Goal: Task Accomplishment & Management: Manage account settings

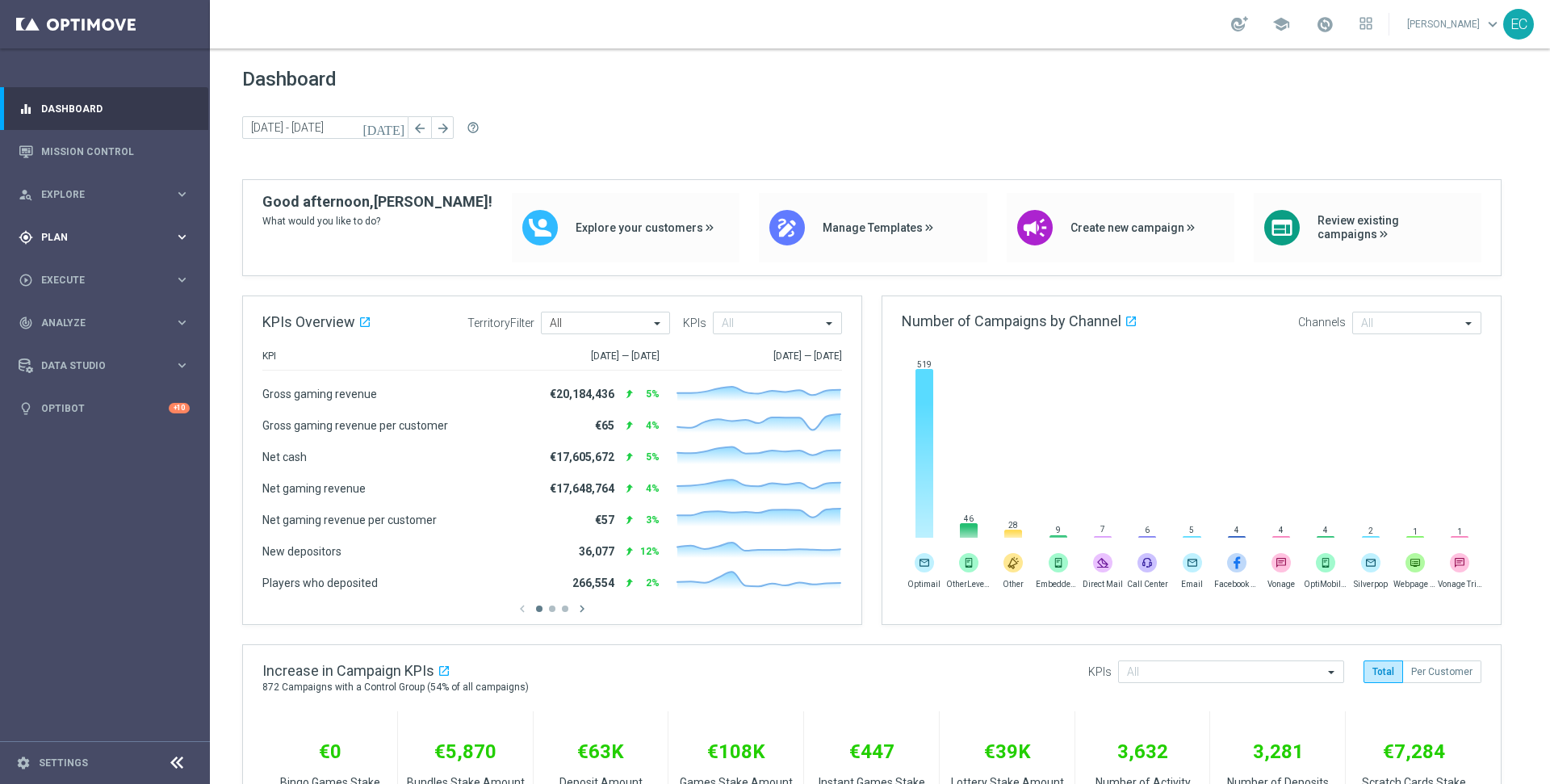
click at [83, 237] on span "Plan" at bounding box center [108, 238] width 133 height 10
click at [113, 318] on span "Templates" at bounding box center [100, 319] width 115 height 10
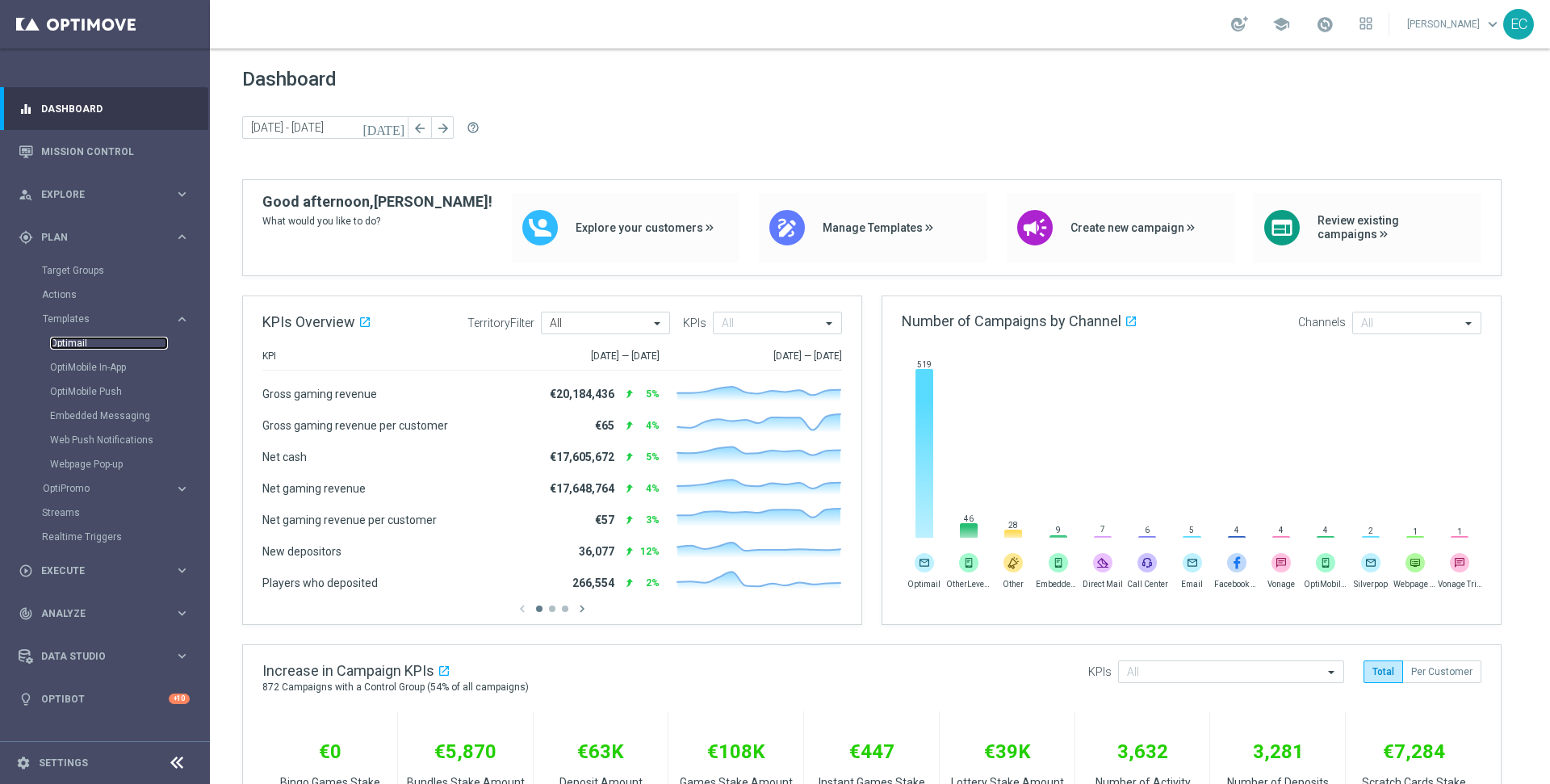
click at [92, 347] on link "Optimail" at bounding box center [108, 343] width 118 height 13
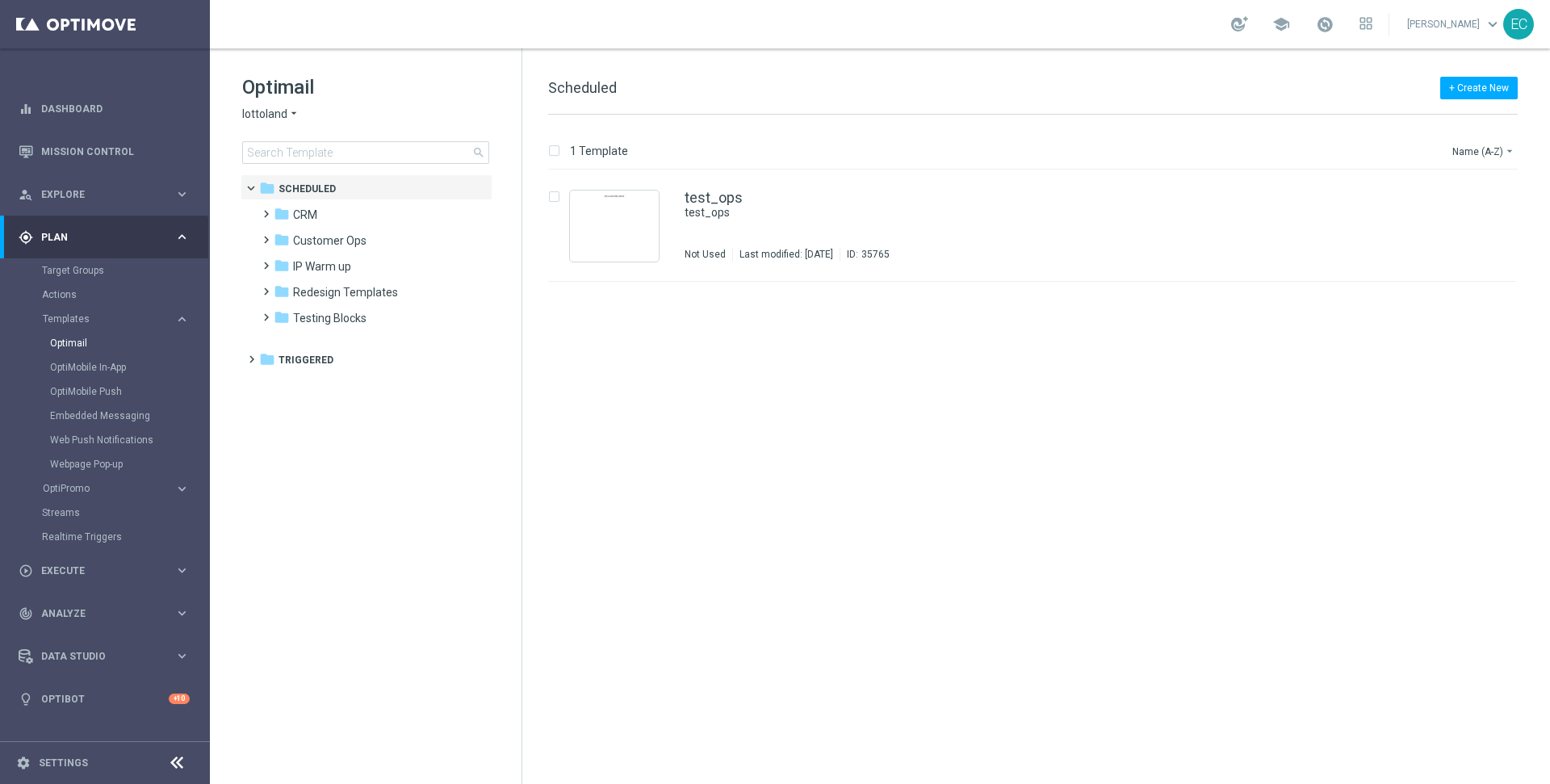
click at [124, 283] on div "Actions" at bounding box center [124, 294] width 166 height 24
click at [123, 275] on link "Target Groups" at bounding box center [104, 269] width 126 height 13
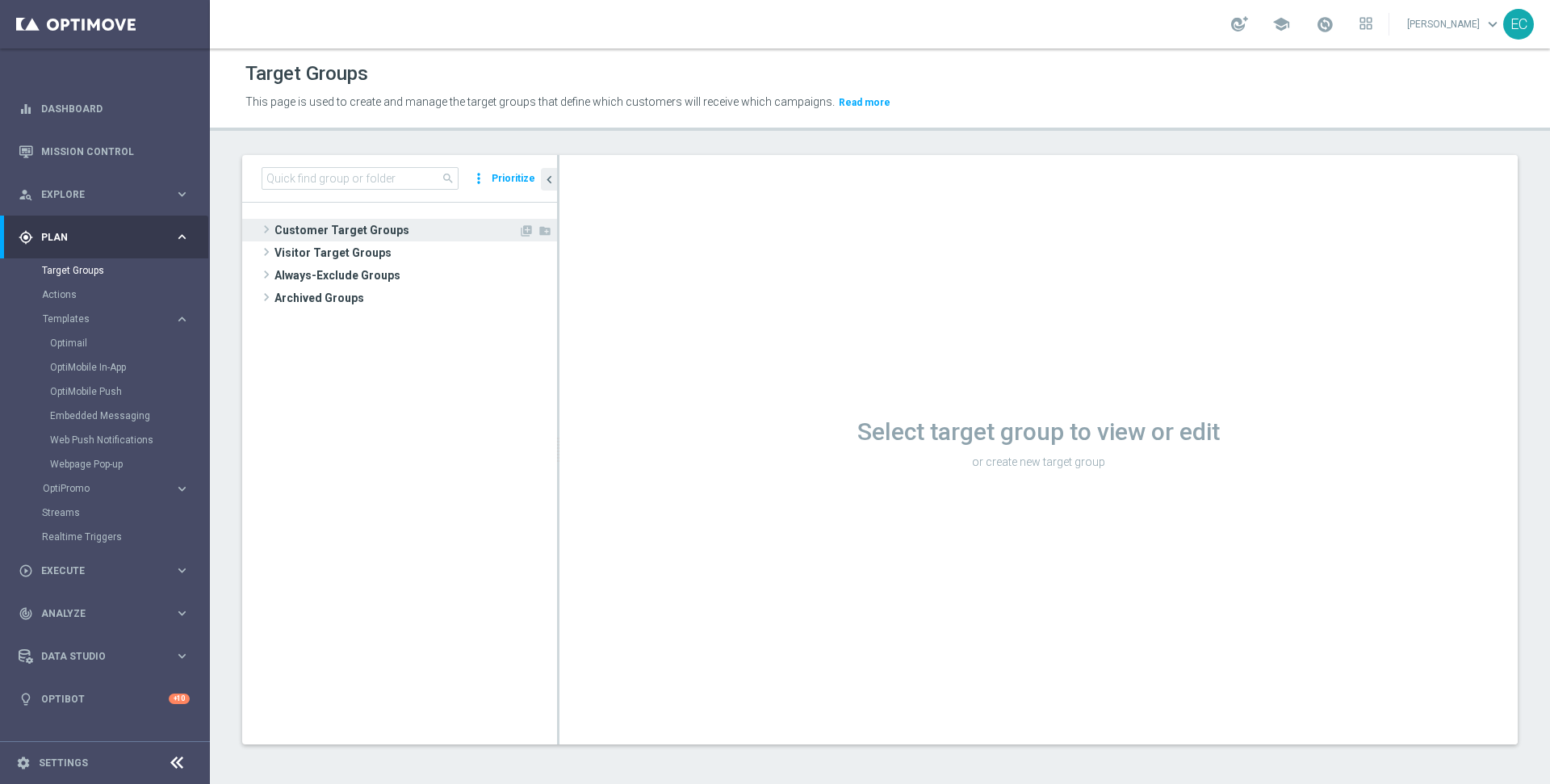
click at [370, 222] on span "Customer Target Groups" at bounding box center [396, 229] width 244 height 23
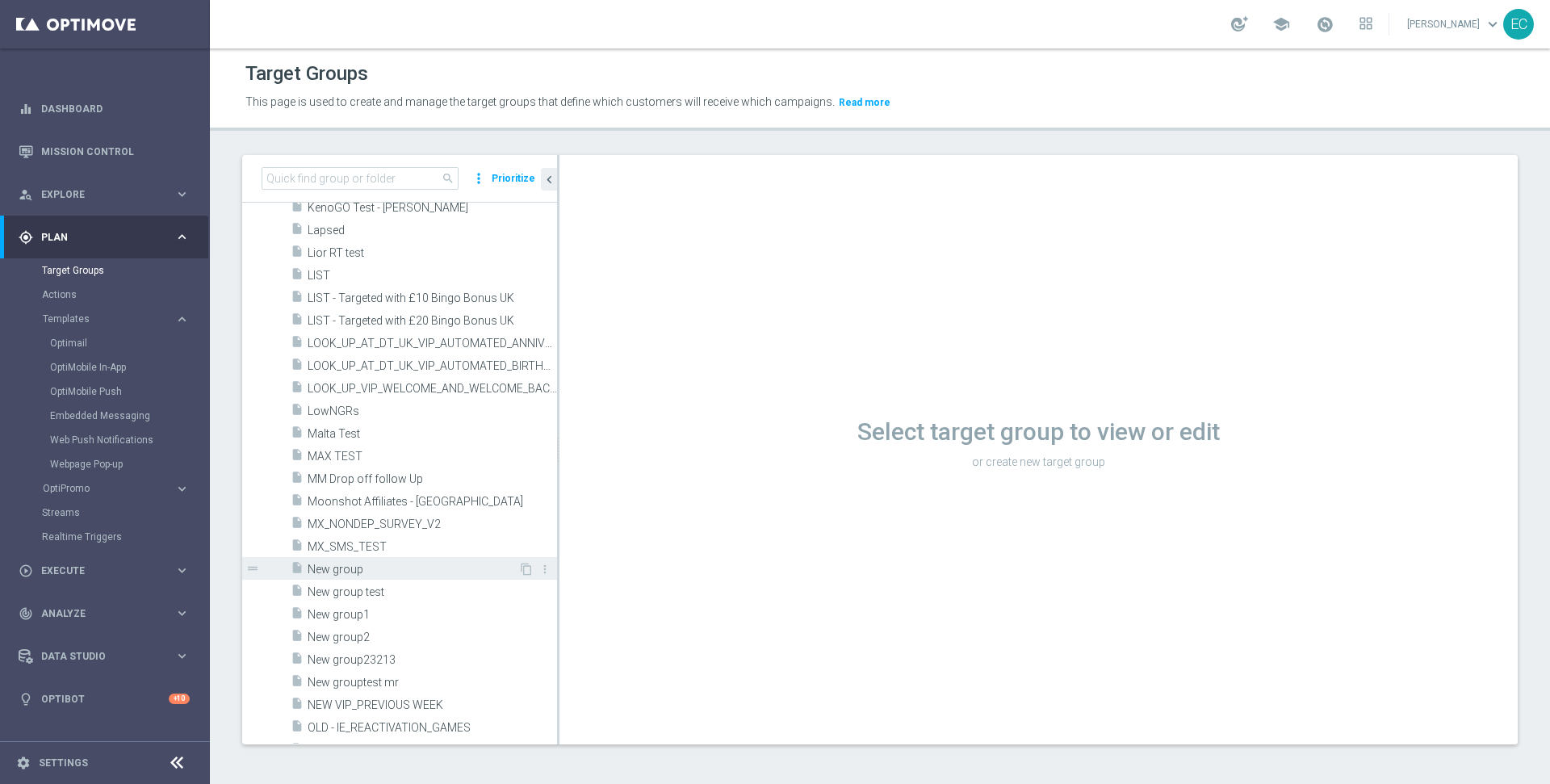
scroll to position [2967, 0]
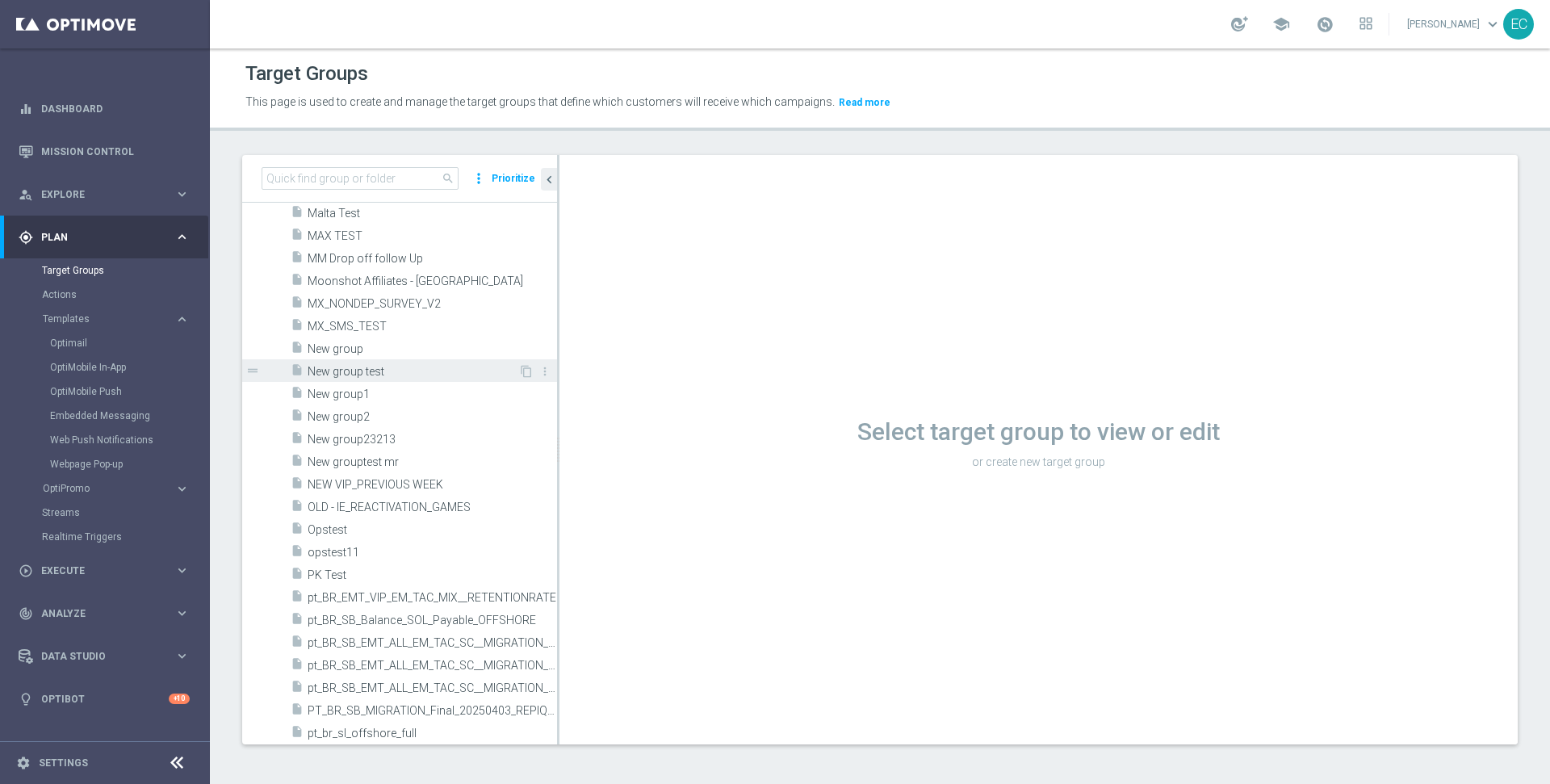
click at [414, 376] on span "New group test" at bounding box center [413, 371] width 211 height 13
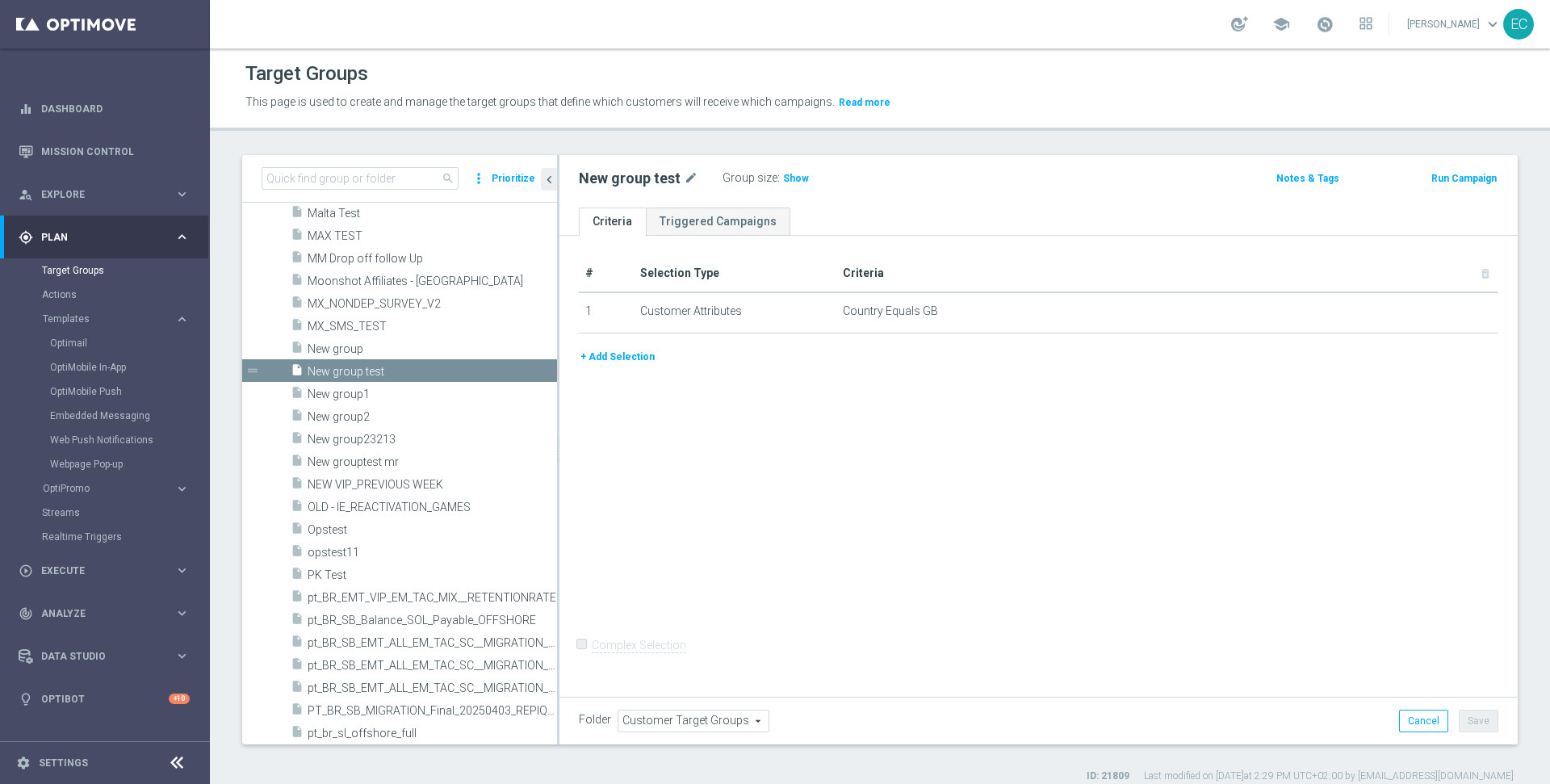
click at [617, 357] on button "+ Add Selection" at bounding box center [617, 356] width 78 height 18
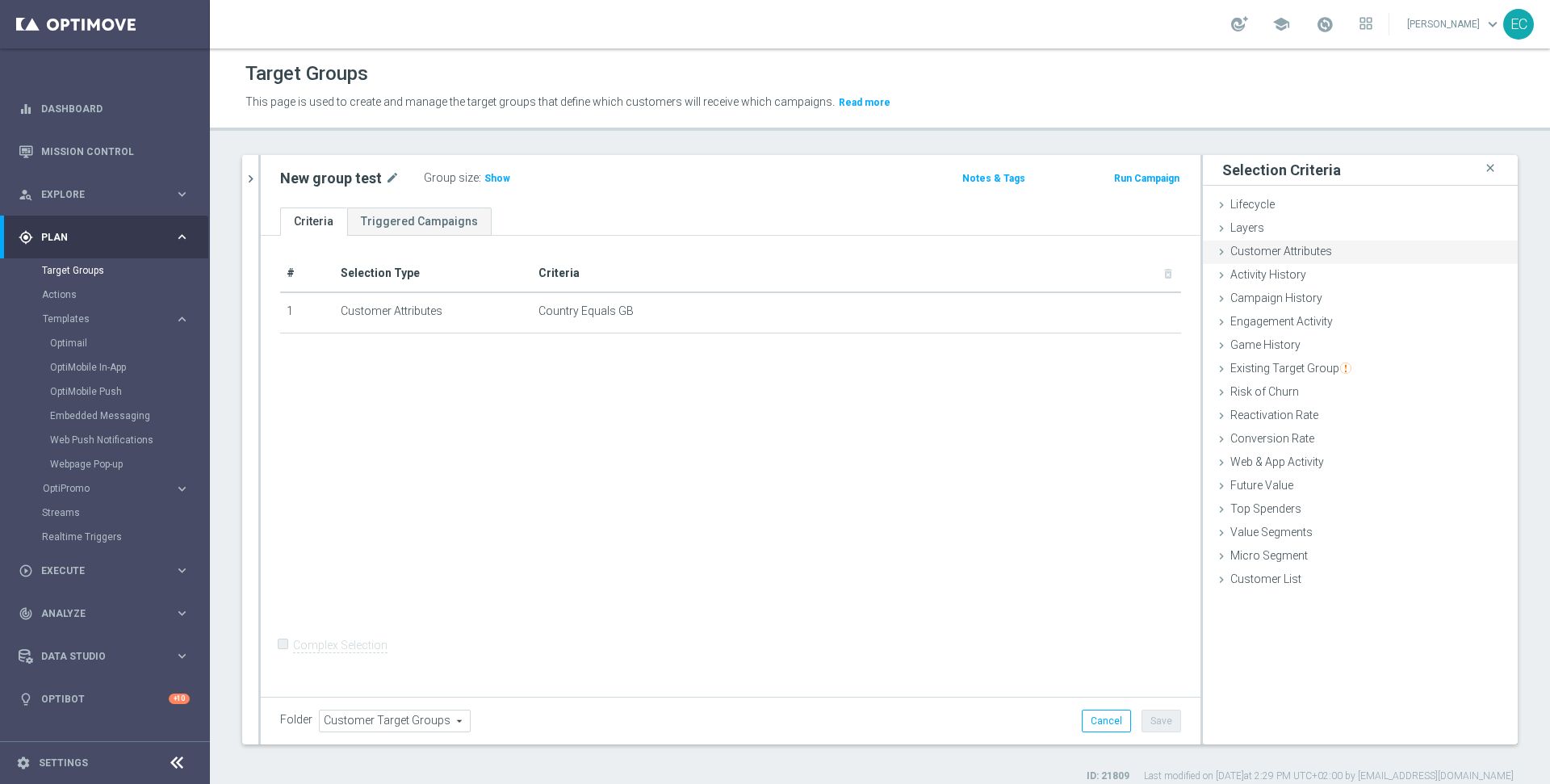
click at [1296, 253] on span "Customer Attributes" at bounding box center [1281, 250] width 102 height 13
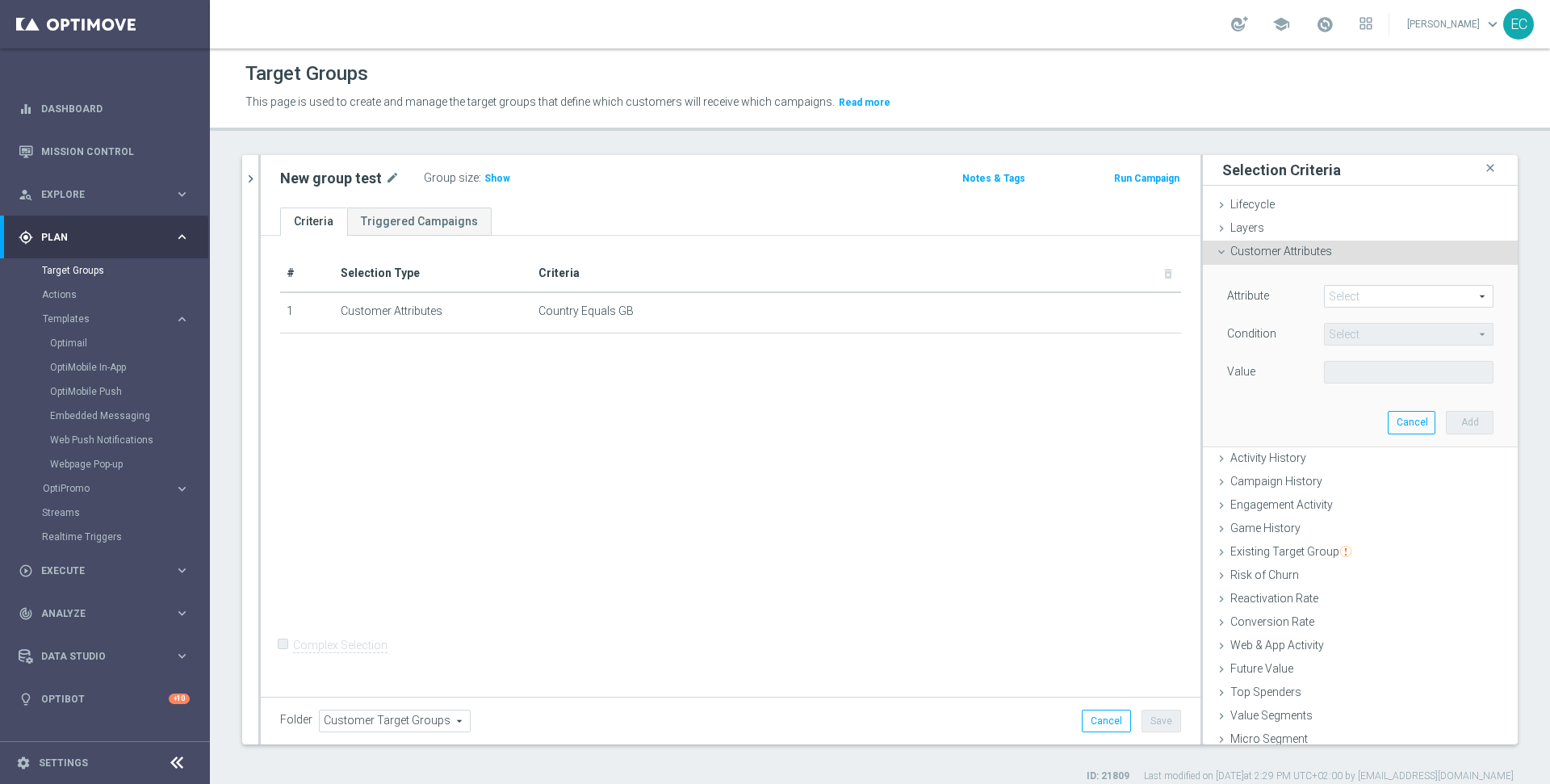
click at [1341, 292] on span at bounding box center [1408, 296] width 168 height 21
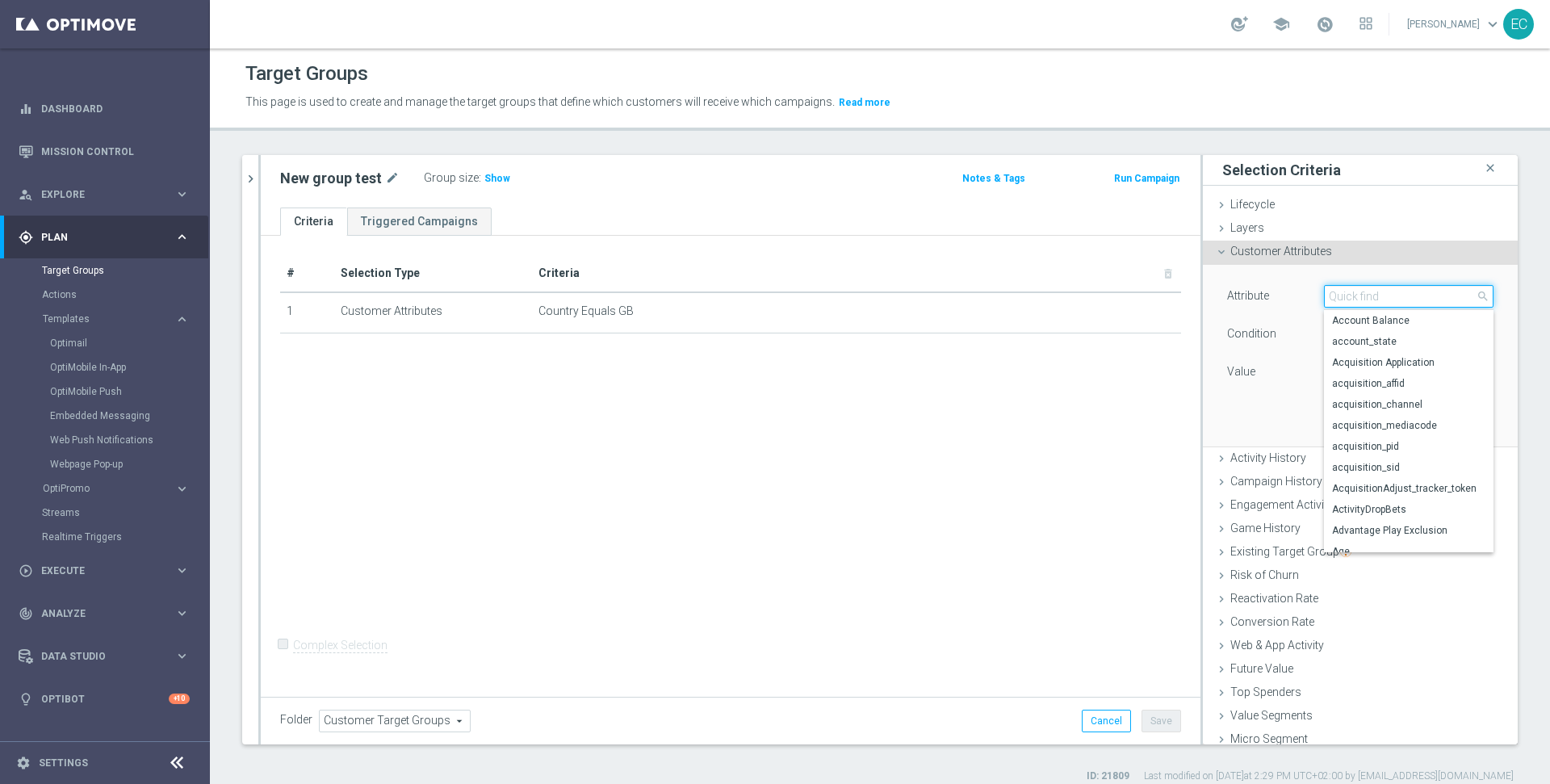
click at [1361, 291] on input "search" at bounding box center [1408, 296] width 169 height 23
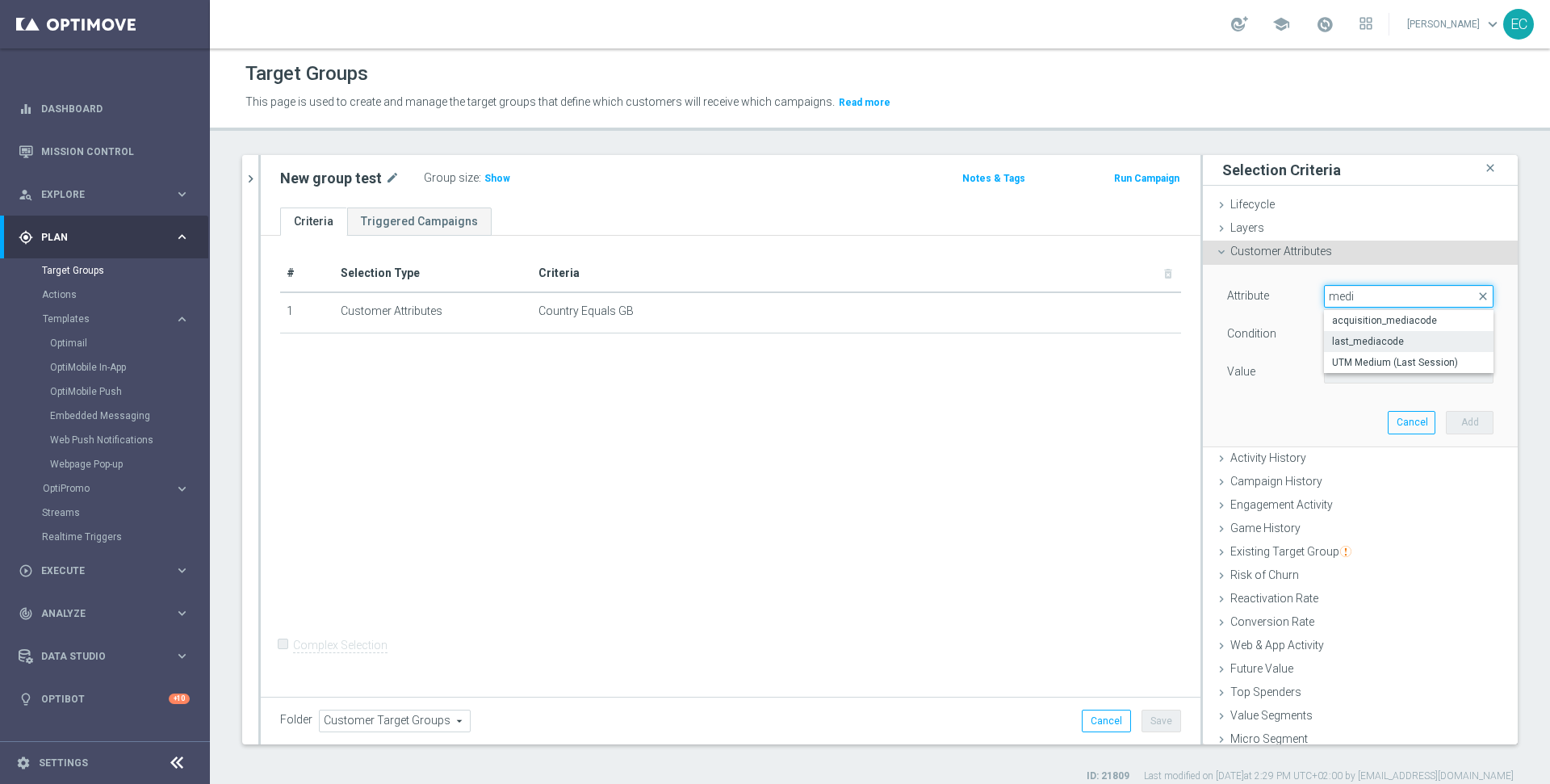
type input "medi"
click at [1438, 343] on span "last_mediacode" at bounding box center [1409, 341] width 153 height 13
type input "last_mediacode"
type input "Equals"
click at [1396, 339] on span "Equals" at bounding box center [1408, 334] width 168 height 21
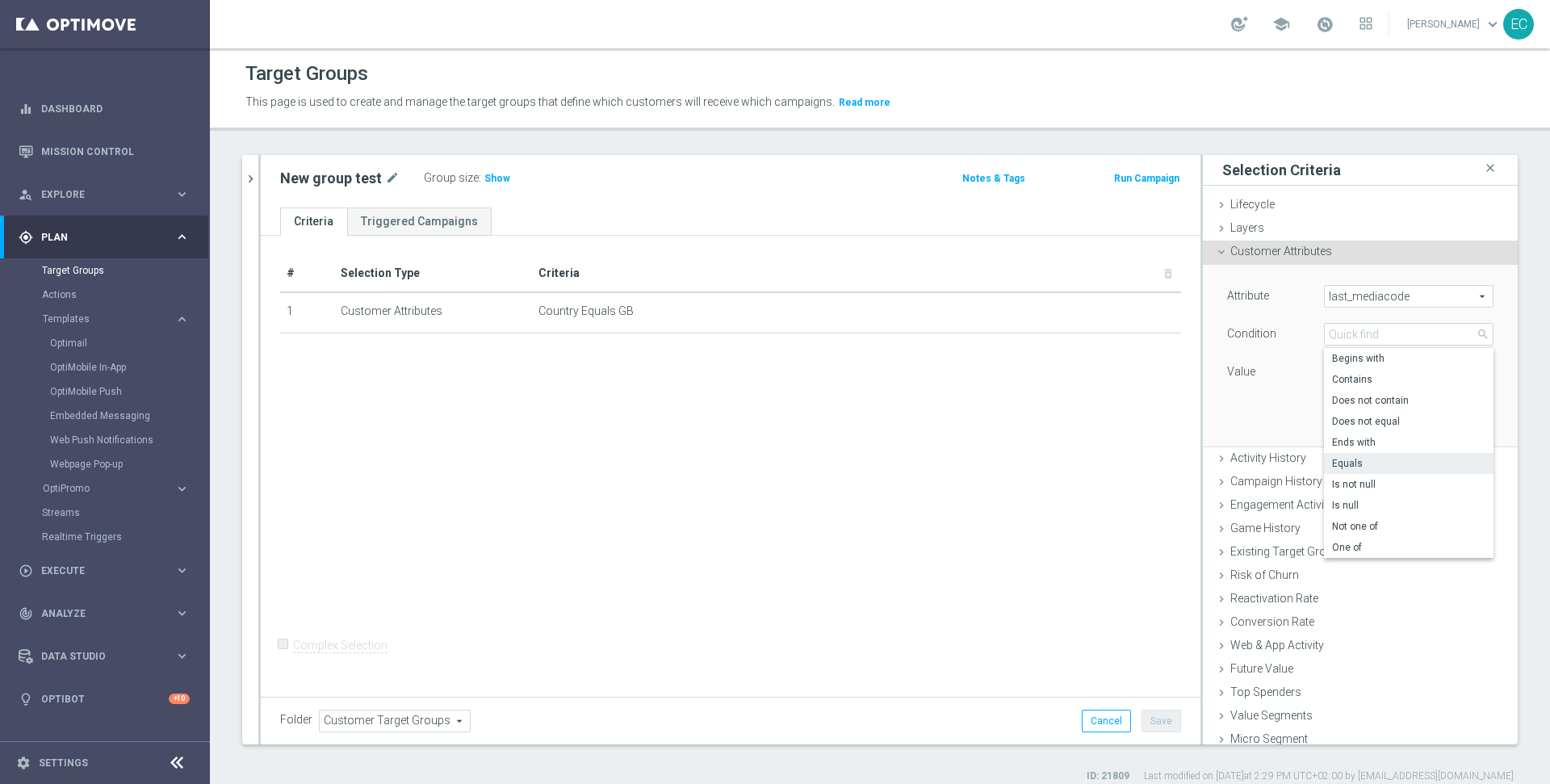
click at [1247, 346] on div "Condition" at bounding box center [1263, 335] width 97 height 26
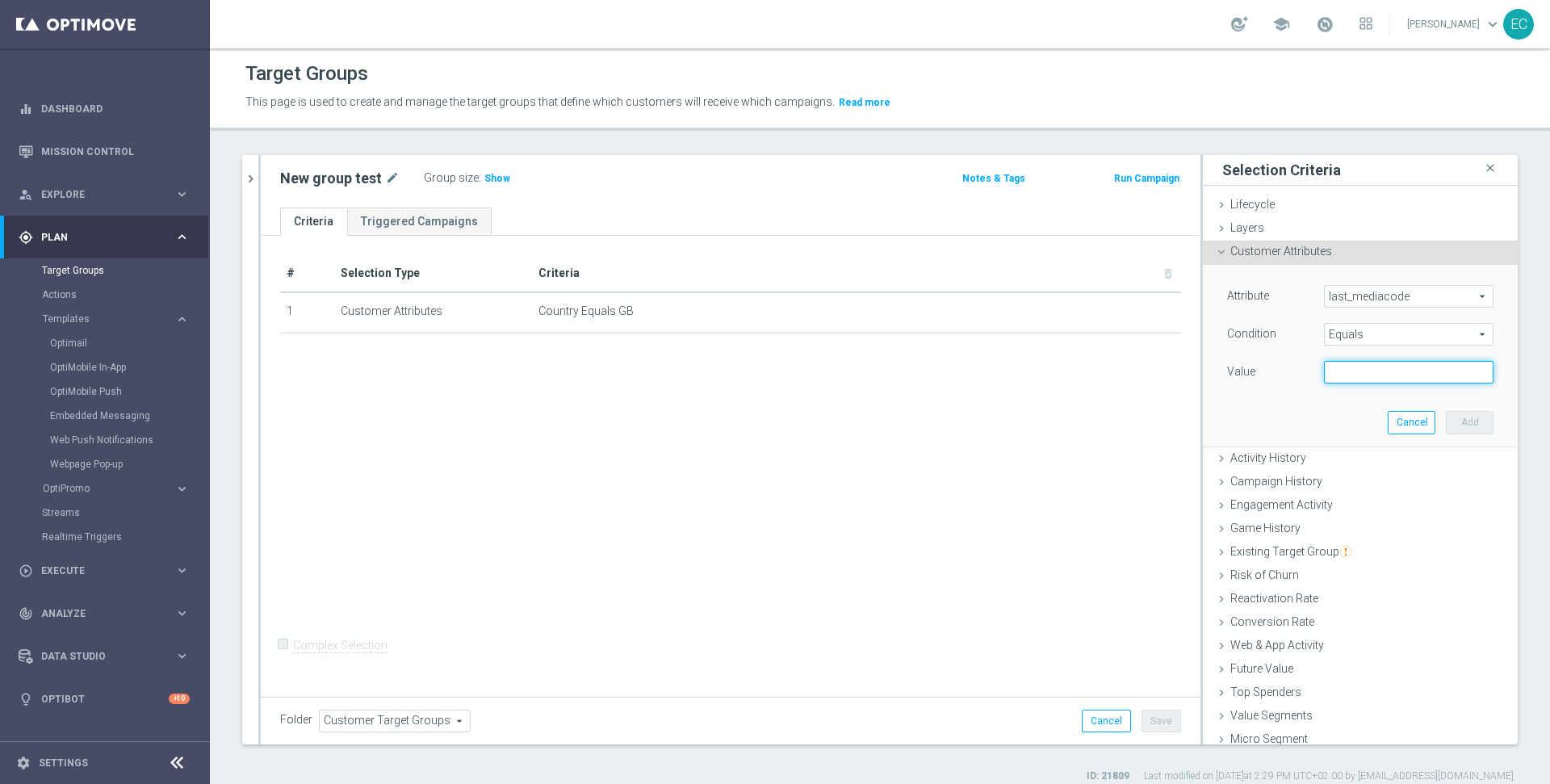
click at [1331, 369] on input "text" at bounding box center [1408, 372] width 169 height 23
click at [1306, 450] on div "Activity History done" at bounding box center [1360, 459] width 315 height 24
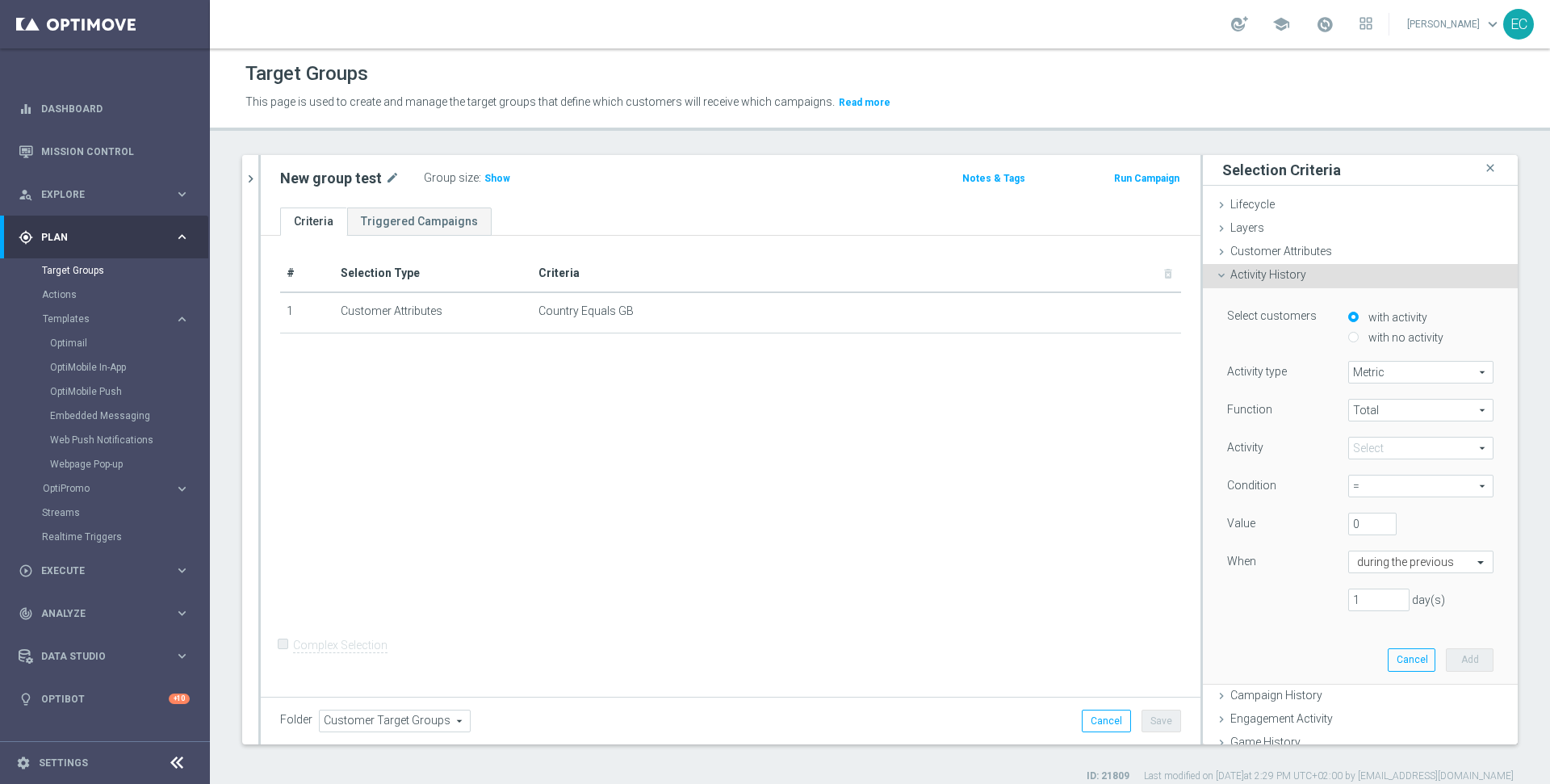
click at [1356, 269] on div "Activity History done" at bounding box center [1360, 275] width 315 height 24
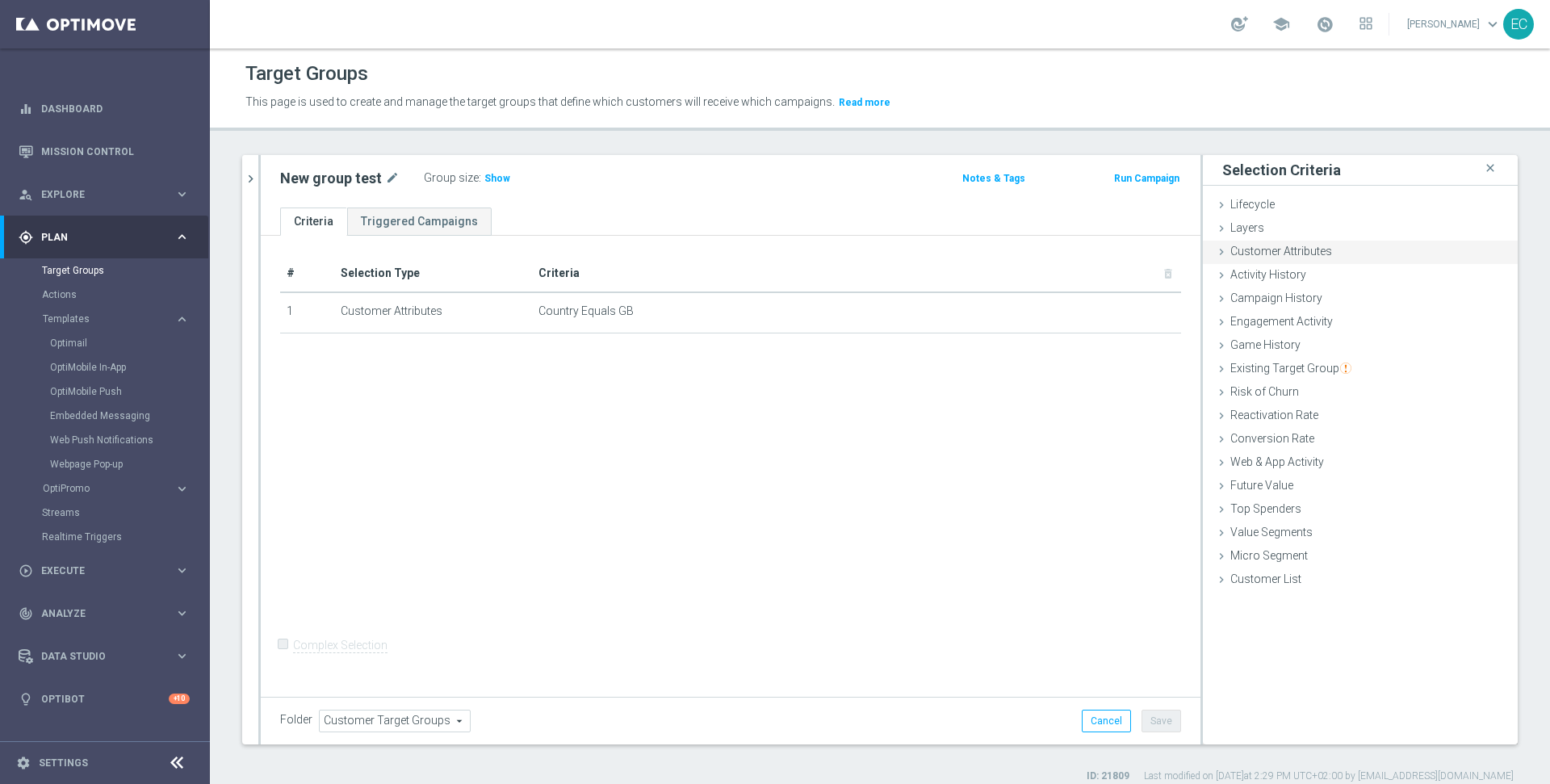
click at [1326, 249] on div "Customer Attributes done" at bounding box center [1360, 252] width 315 height 24
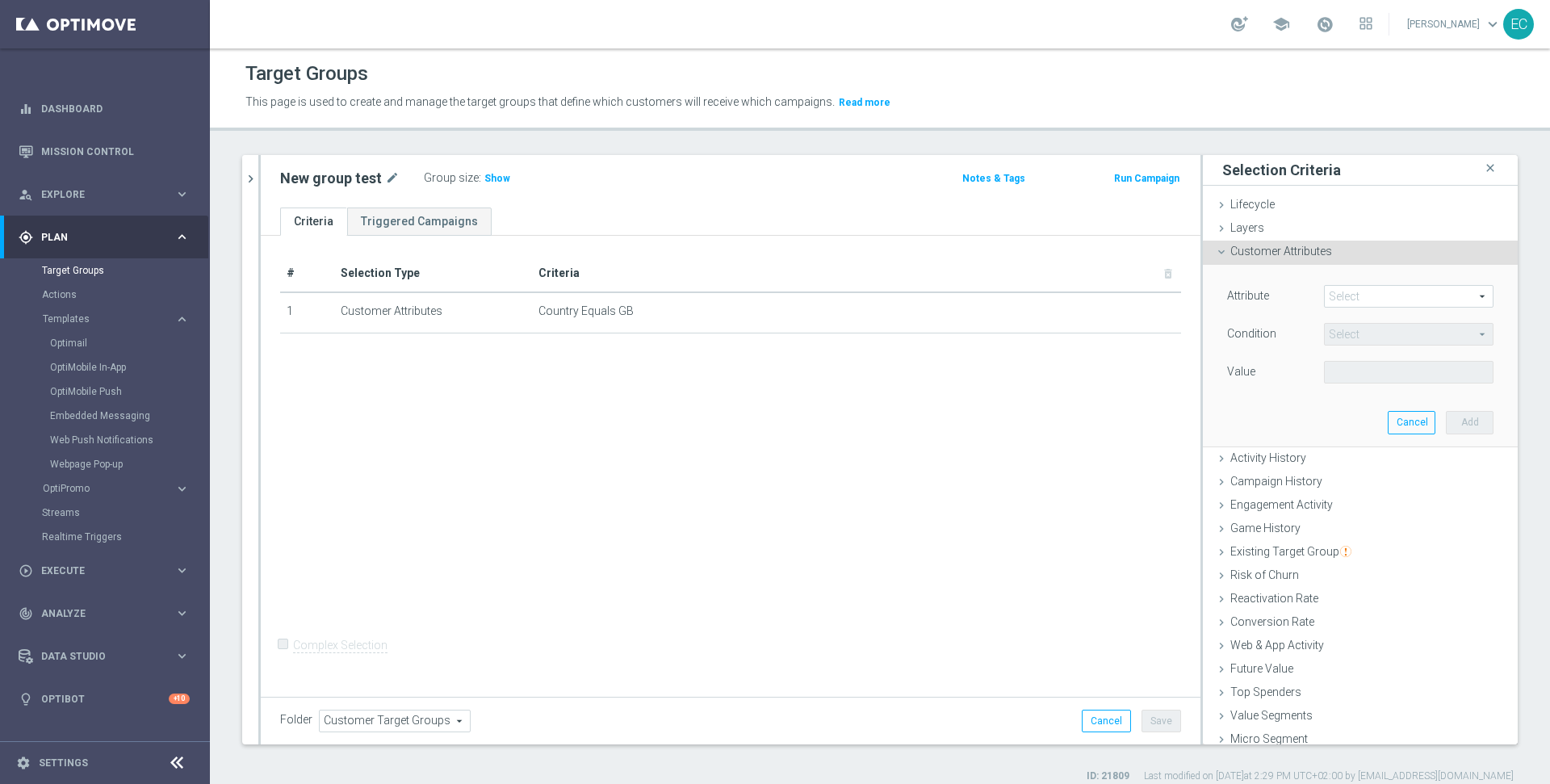
click at [1369, 298] on span at bounding box center [1408, 296] width 168 height 21
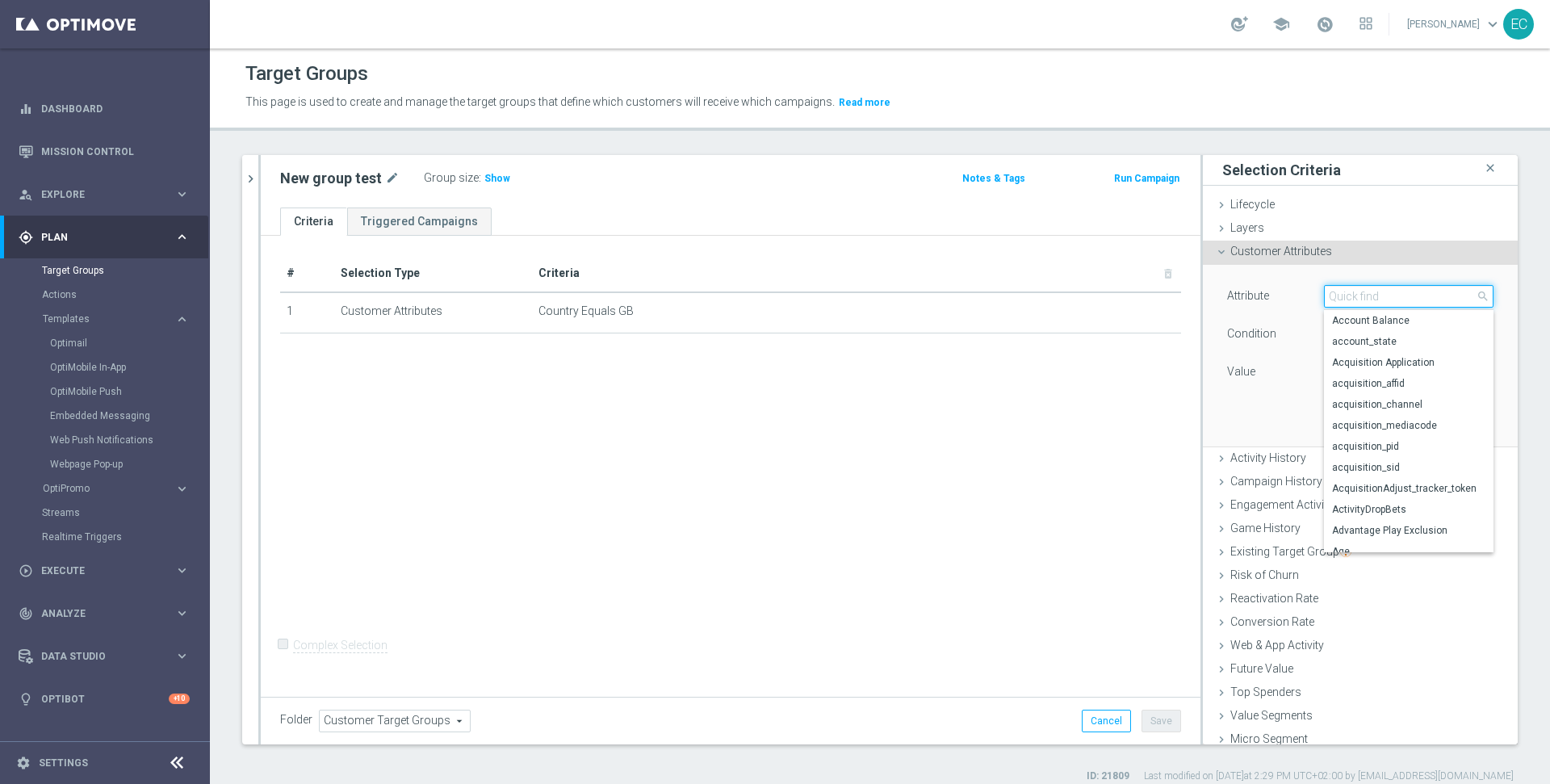
click at [1369, 298] on input "search" at bounding box center [1408, 296] width 169 height 23
type input "e"
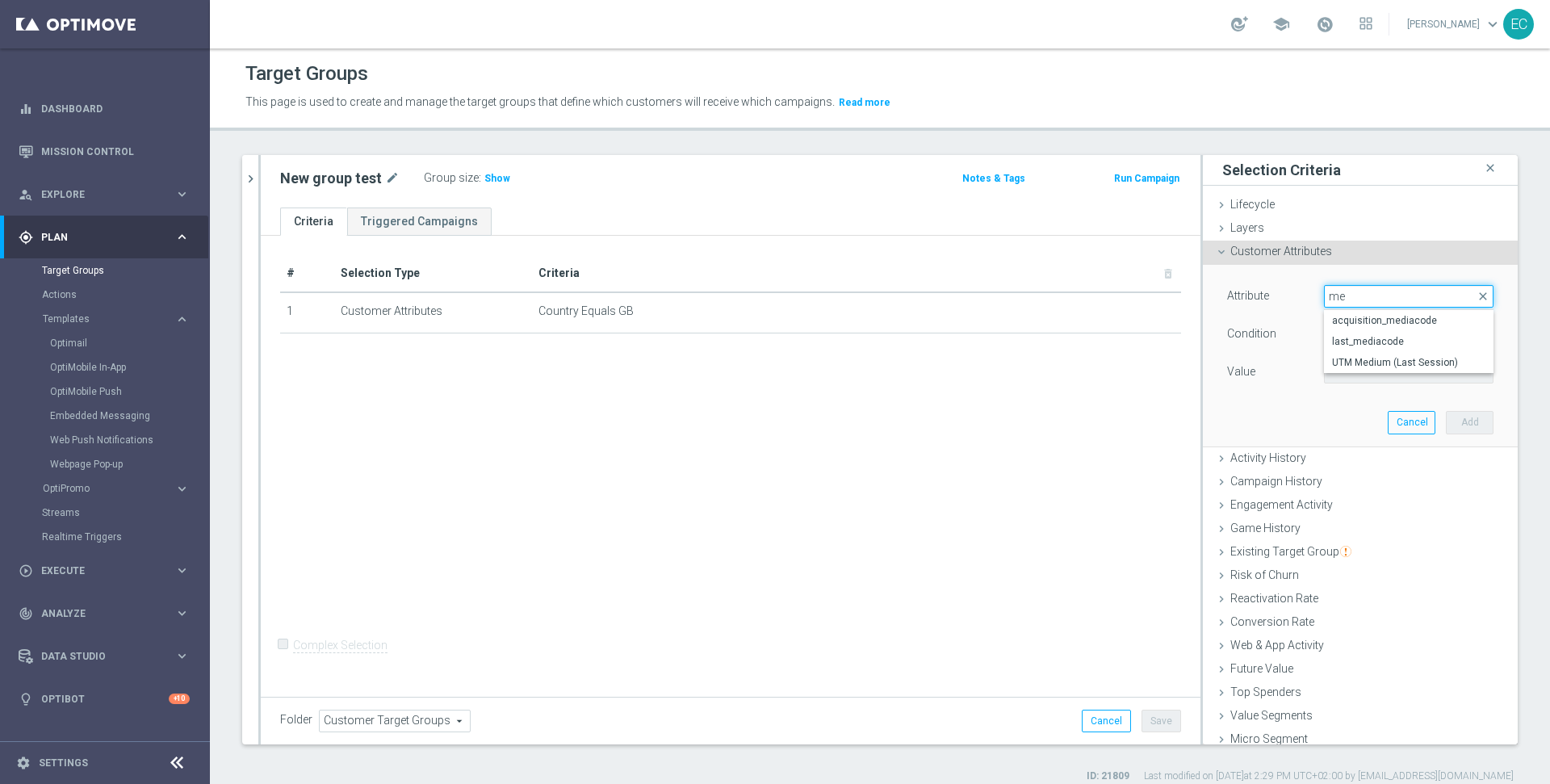
type input "m"
type input "o"
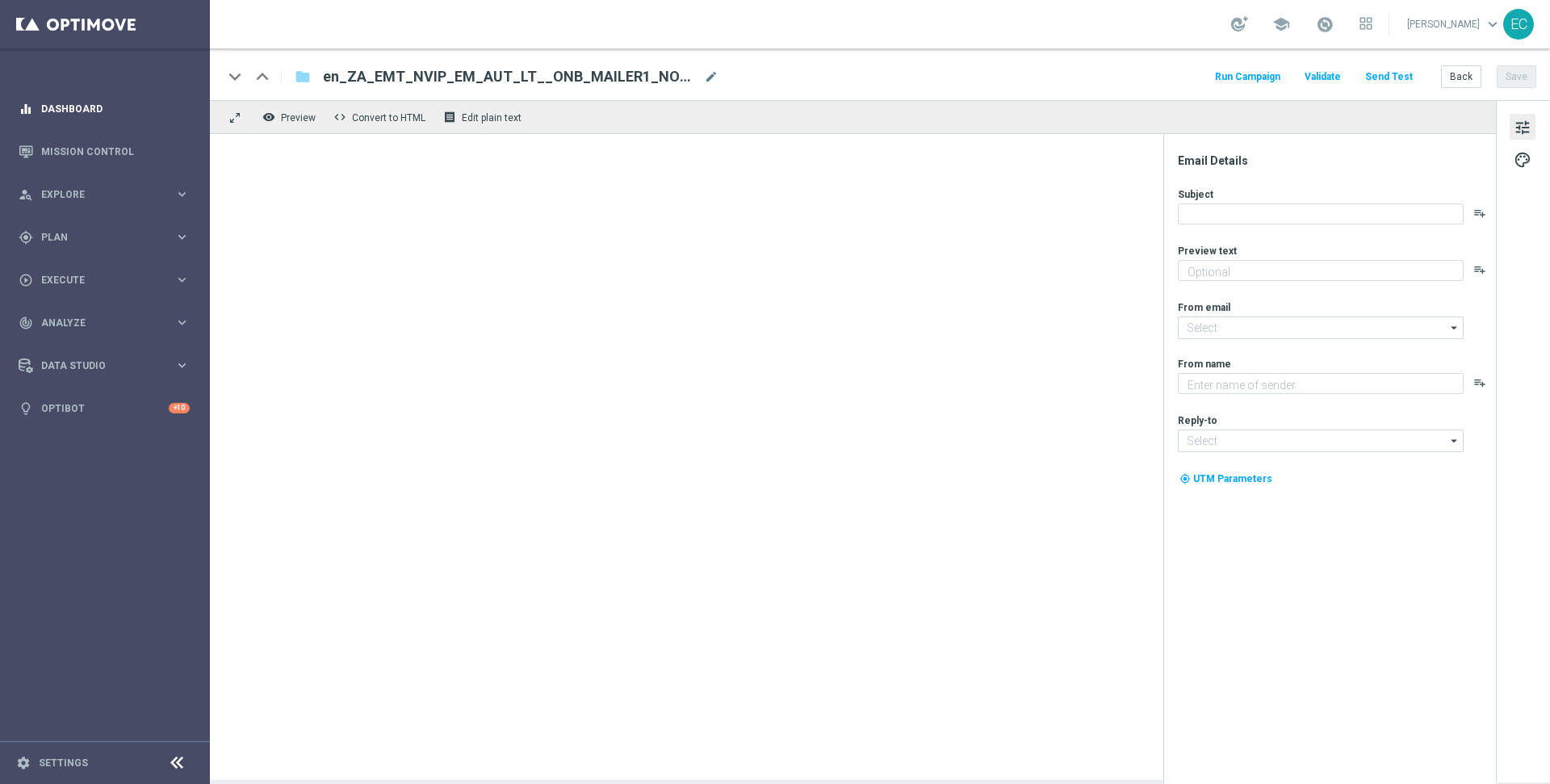
type textarea "Kickstart your Lottoland adventure in STYLE..."
type input "[EMAIL_ADDRESS][DOMAIN_NAME]"
type textarea "Lottoland"
type input "[EMAIL_ADDRESS][DOMAIN_NAME]"
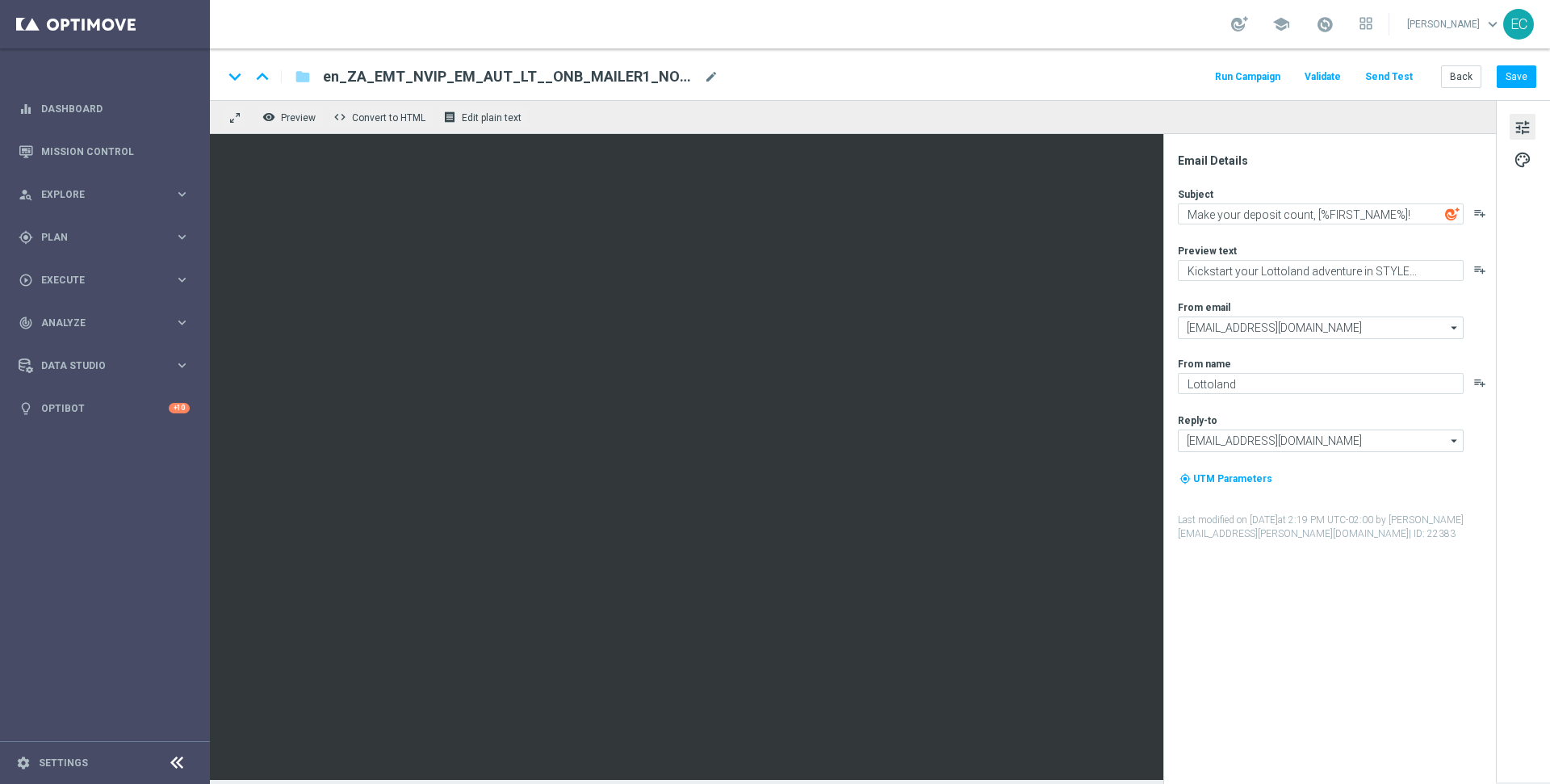
click at [669, 76] on span "en_ZA_EMT_NVIP_EM_AUT_LT__ONB_MAILER1_NON_DEP" at bounding box center [510, 76] width 375 height 19
drag, startPoint x: 562, startPoint y: 75, endPoint x: 299, endPoint y: 78, distance: 263.0
click at [299, 78] on div "keyboard_arrow_down keyboard_arrow_up folder en_ZA_EMT_NVIP_EM_AUT_LT__ONB_MAIL…" at bounding box center [473, 76] width 501 height 21
click at [1473, 79] on button "Back" at bounding box center [1461, 76] width 40 height 23
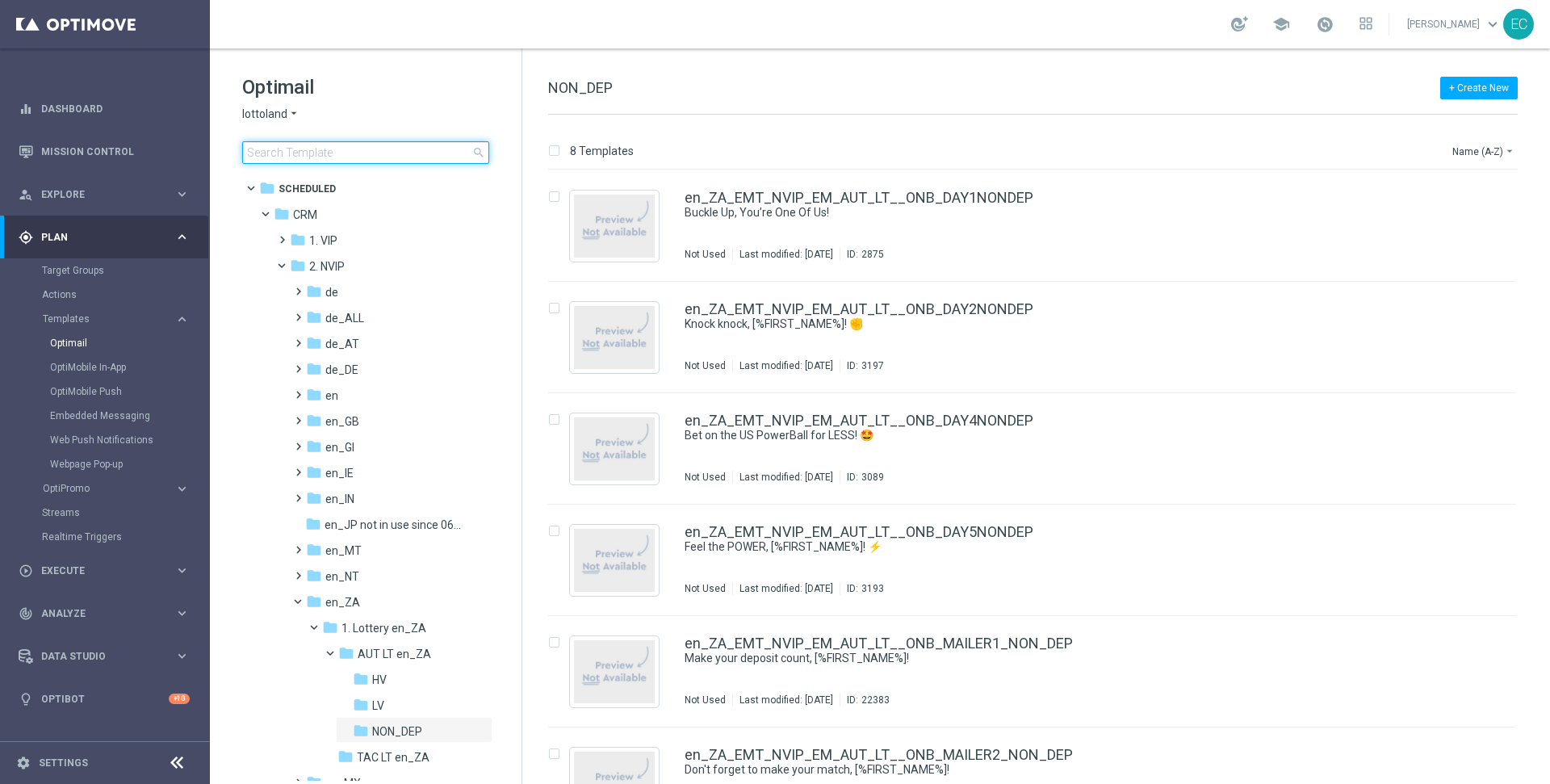
click at [360, 155] on input at bounding box center [365, 152] width 247 height 23
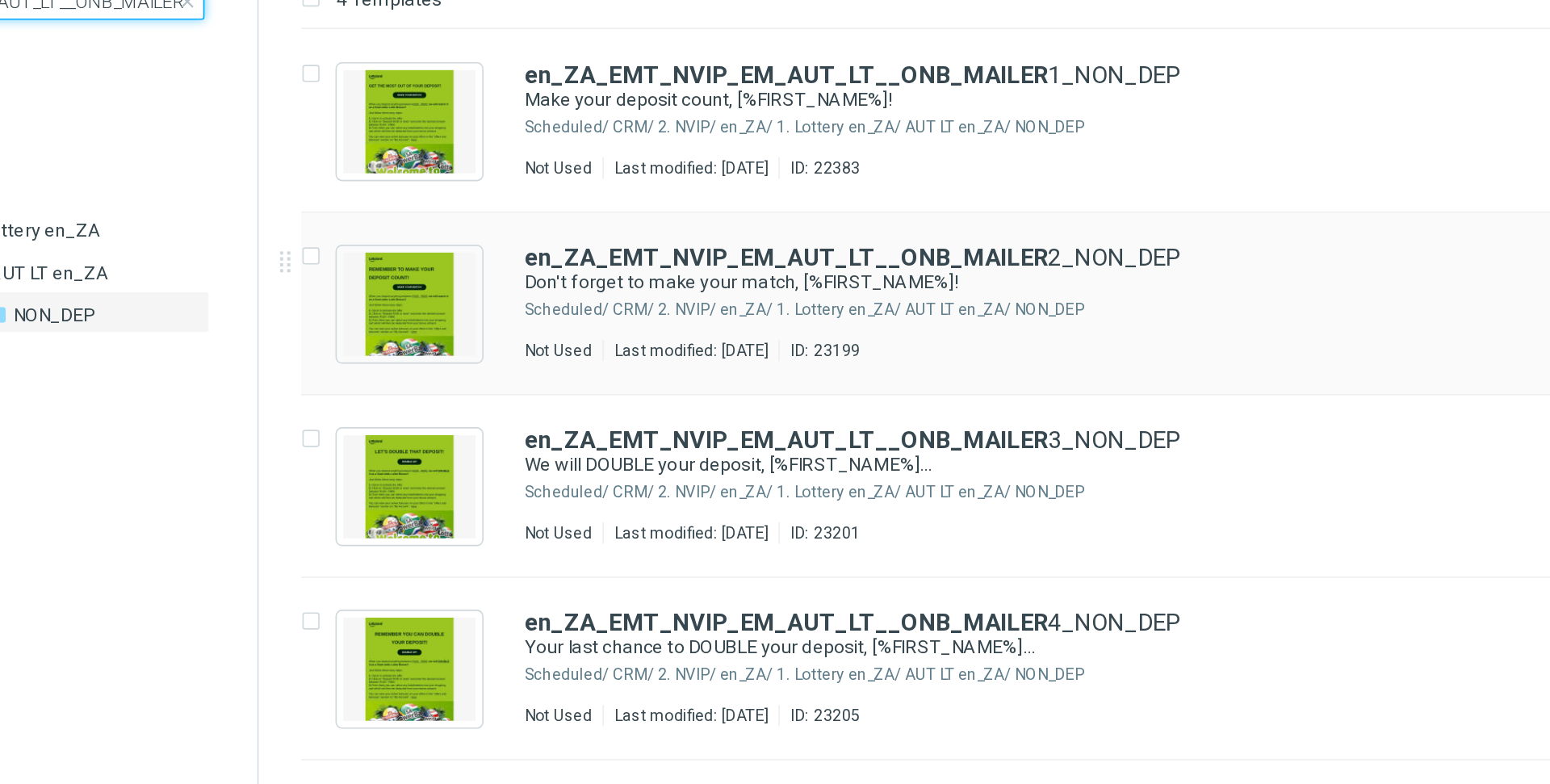
type input "en_ZA_EMT_NVIP_EM_AUT_LT__ONB_MAILER"
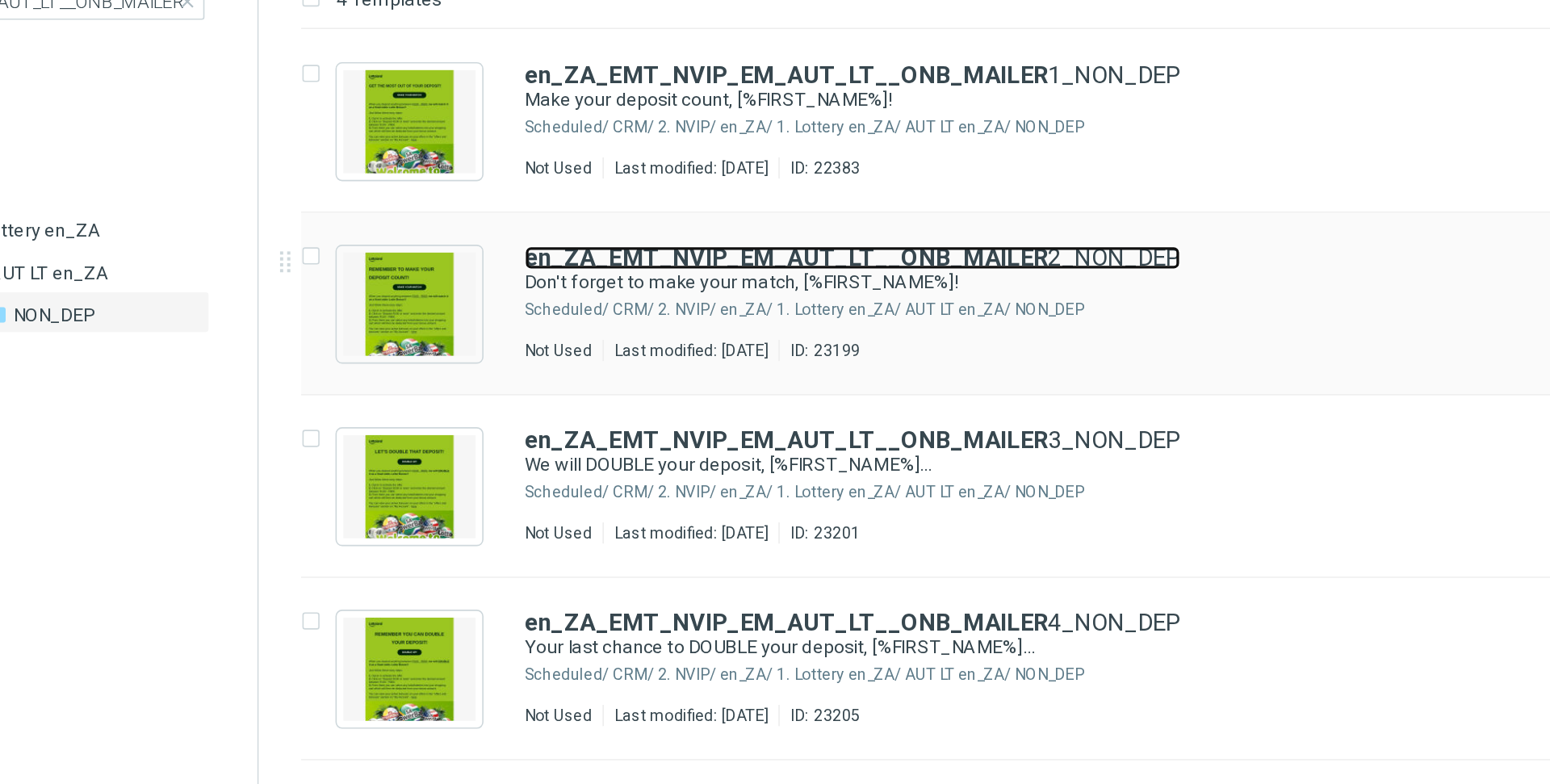
click at [944, 312] on b "en_ZA_EMT_NVIP_EM_AUT_LT__ONB_MAILER" at bounding box center [844, 309] width 320 height 17
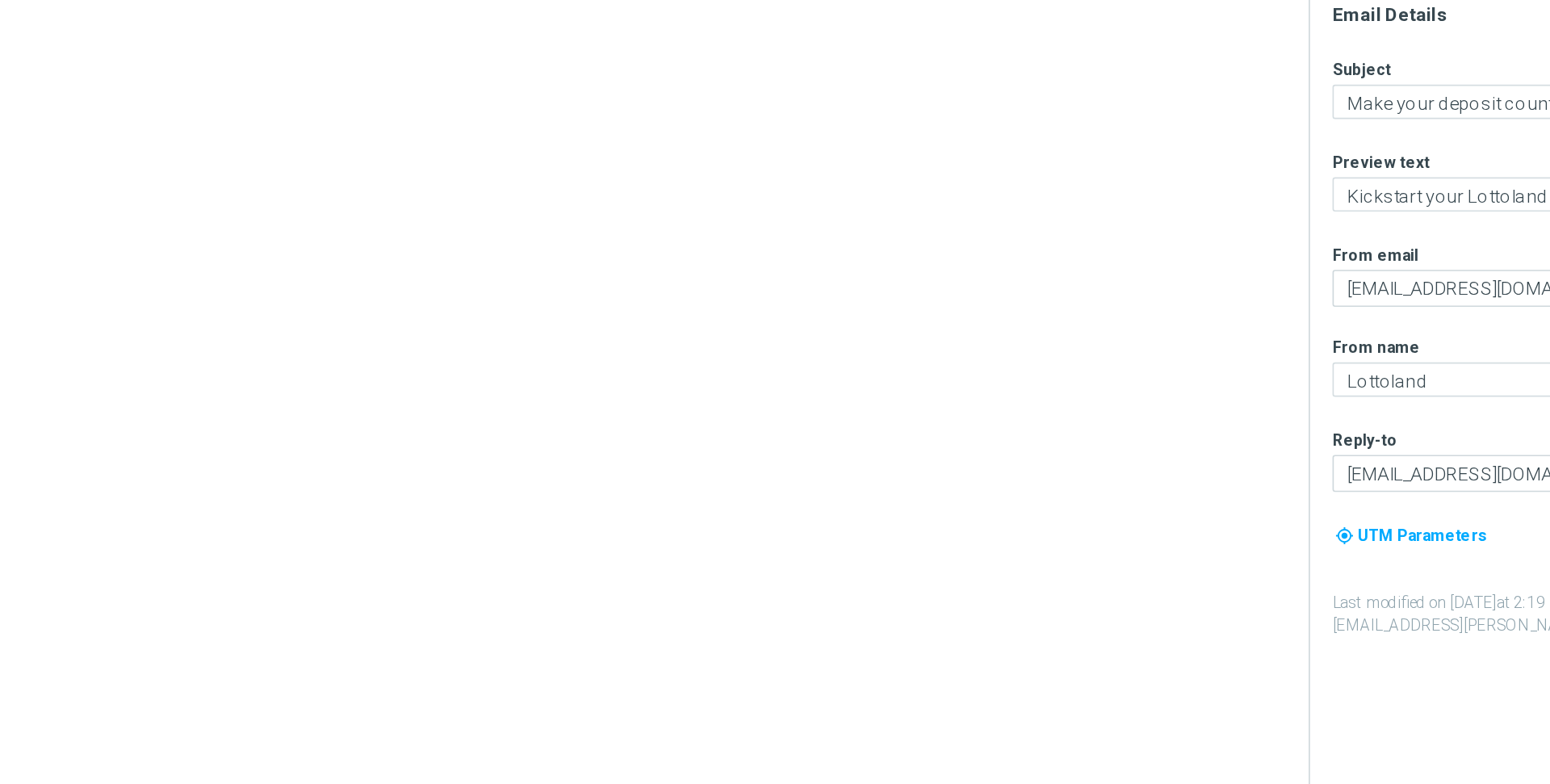
type textarea "Don't forget to make your match, [%FIRST_NAME%]!"
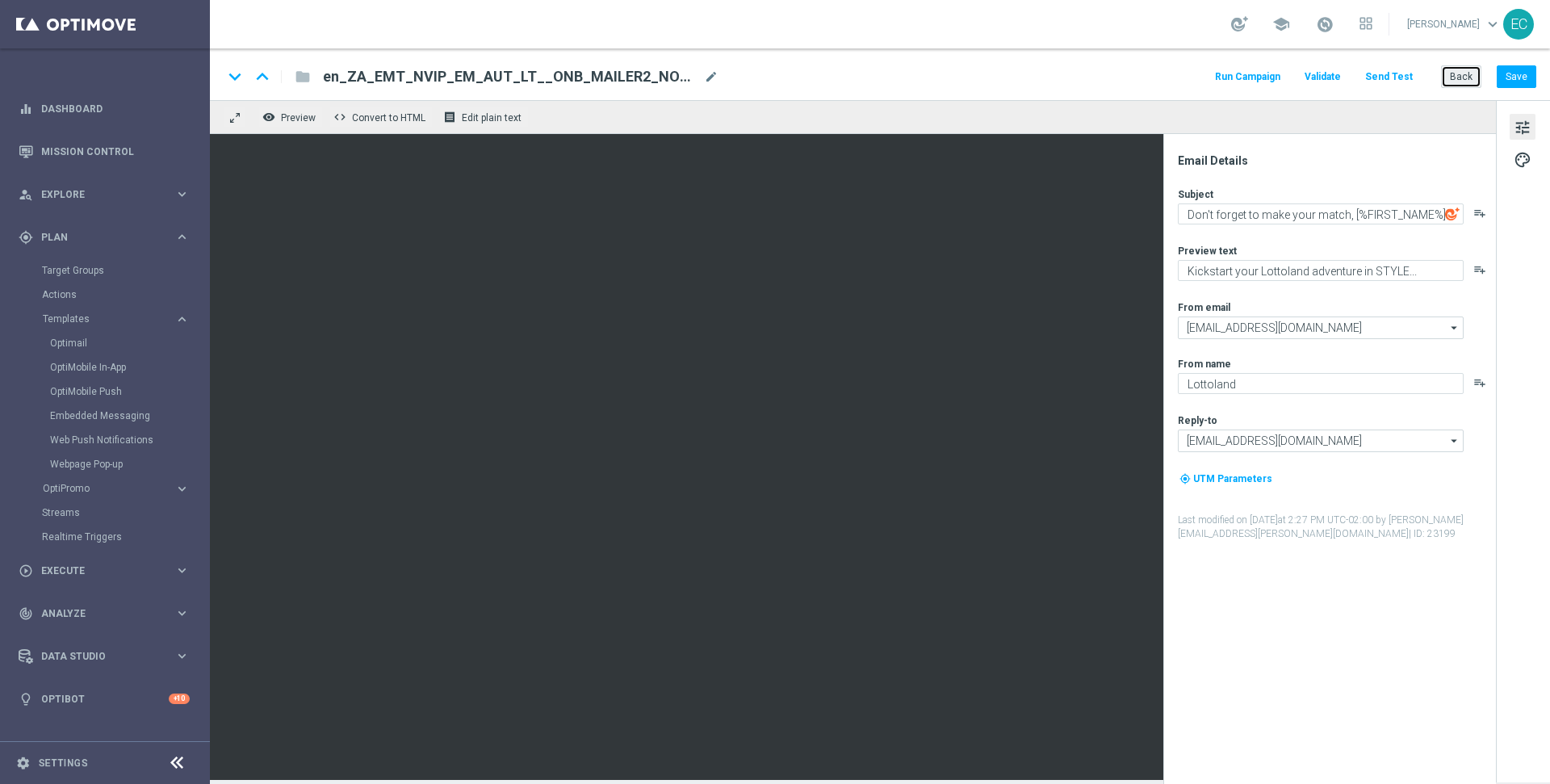
click at [1463, 68] on button "Back" at bounding box center [1461, 76] width 40 height 23
